Goal: Register for event/course

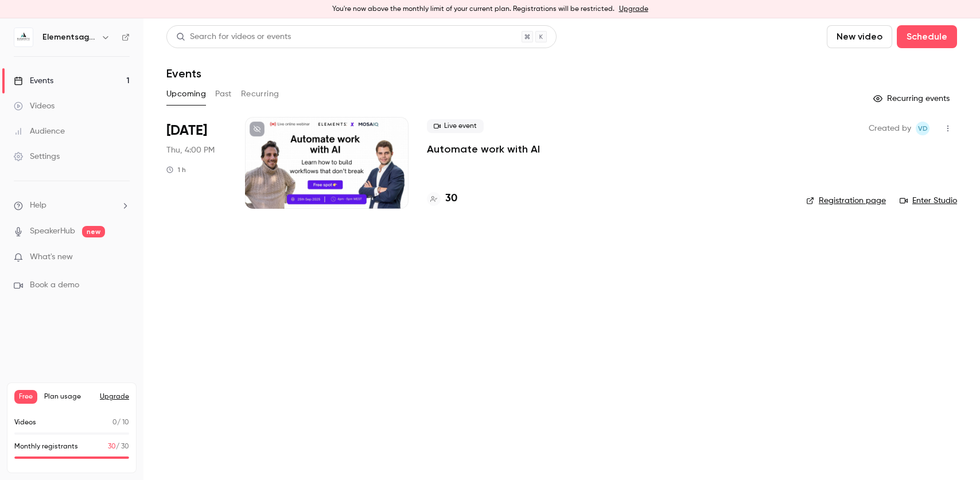
click at [452, 196] on h4 "30" at bounding box center [451, 198] width 12 height 15
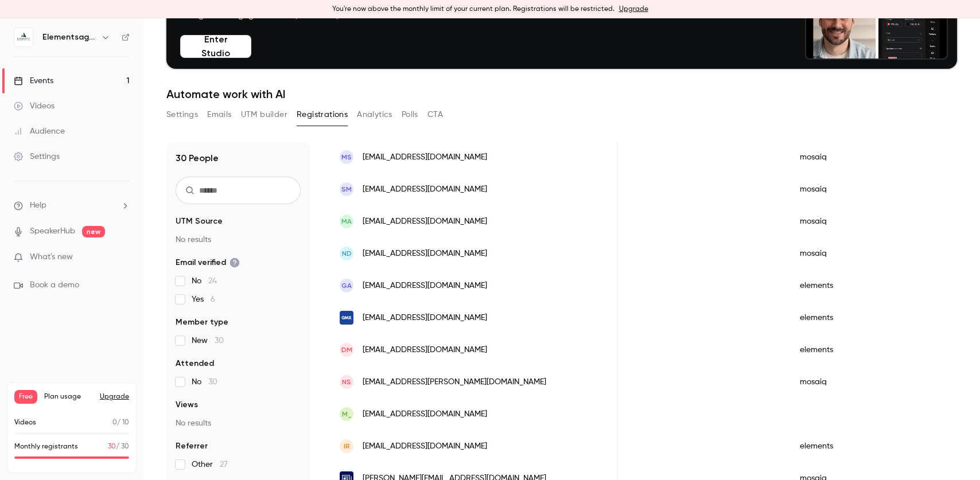
scroll to position [708, 0]
